Goal: Task Accomplishment & Management: Manage account settings

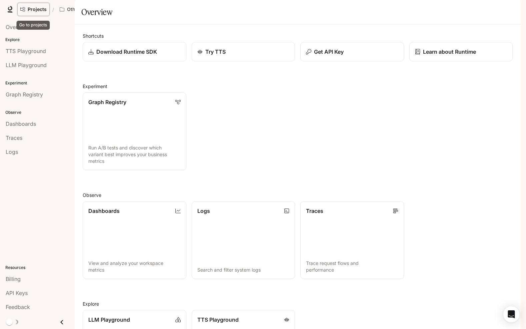
click at [40, 16] on link "Projects" at bounding box center [33, 9] width 32 height 13
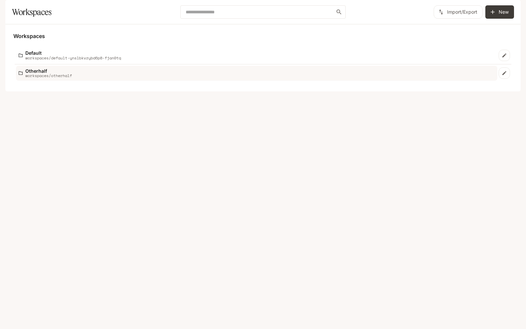
click at [42, 73] on p "Otherhalf" at bounding box center [48, 70] width 47 height 5
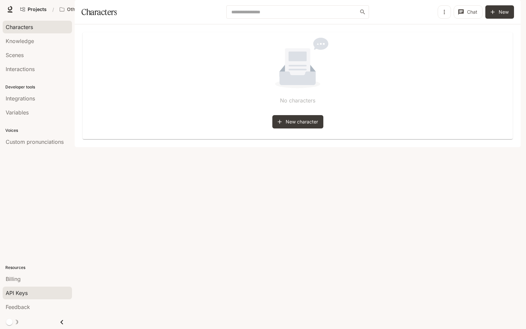
click at [23, 294] on span "API Keys" at bounding box center [17, 293] width 22 height 8
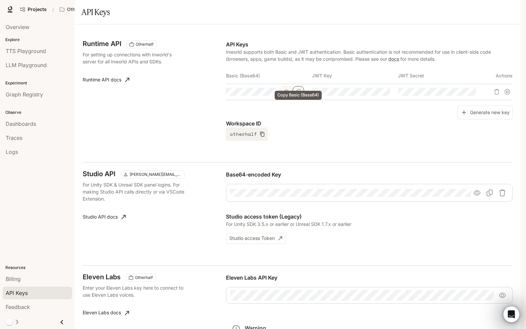
click at [300, 94] on icon "Copy Basic (Base64)" at bounding box center [298, 91] width 5 height 5
